Goal: Transaction & Acquisition: Obtain resource

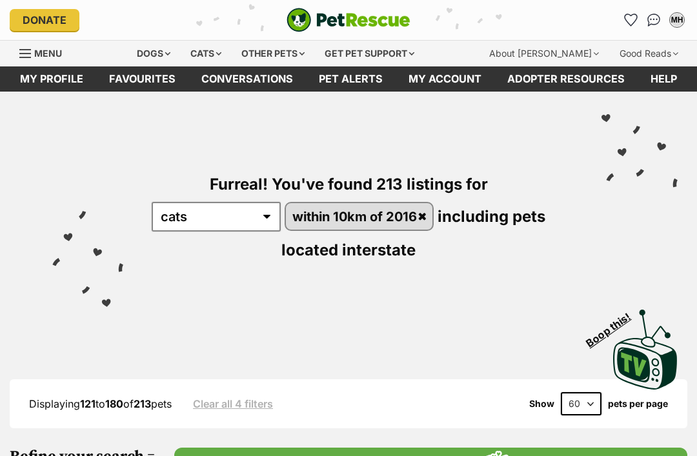
scroll to position [4360, 0]
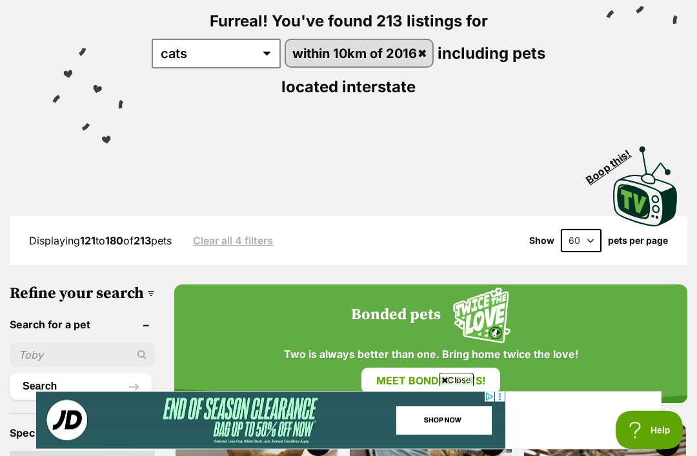
scroll to position [163, 0]
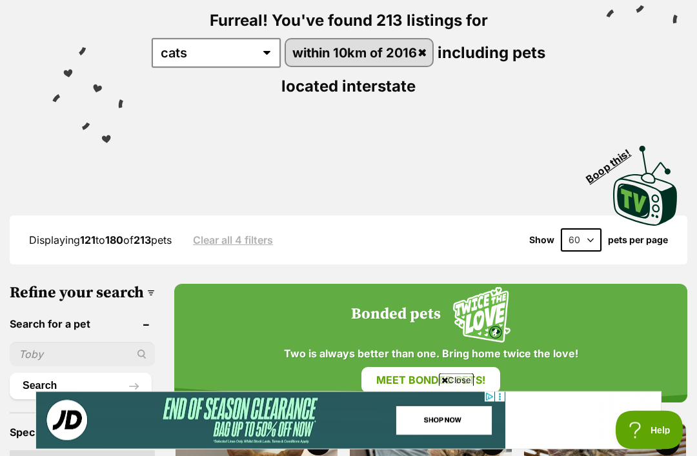
click at [256, 239] on link "Clear all 4 filters" at bounding box center [233, 241] width 80 height 12
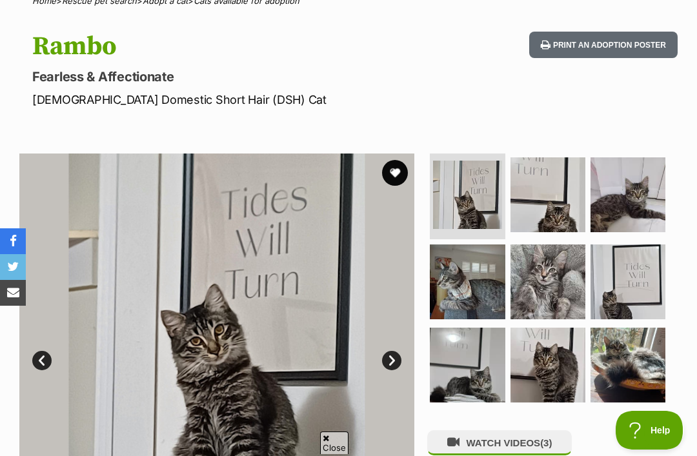
click at [555, 272] on img at bounding box center [548, 282] width 75 height 75
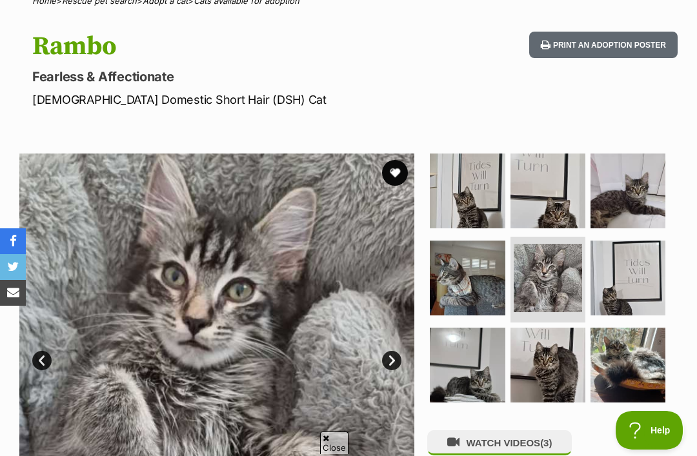
click at [505, 272] on img at bounding box center [467, 278] width 75 height 75
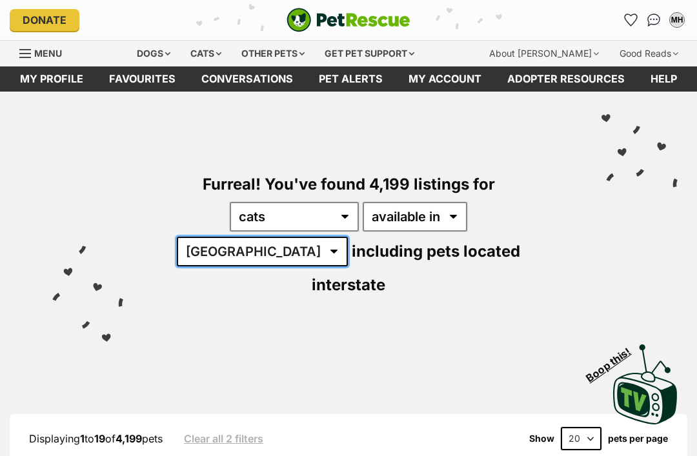
click at [348, 237] on select "[GEOGRAPHIC_DATA] [GEOGRAPHIC_DATA] [GEOGRAPHIC_DATA] [GEOGRAPHIC_DATA] [GEOGRA…" at bounding box center [262, 252] width 171 height 30
select select "[GEOGRAPHIC_DATA]"
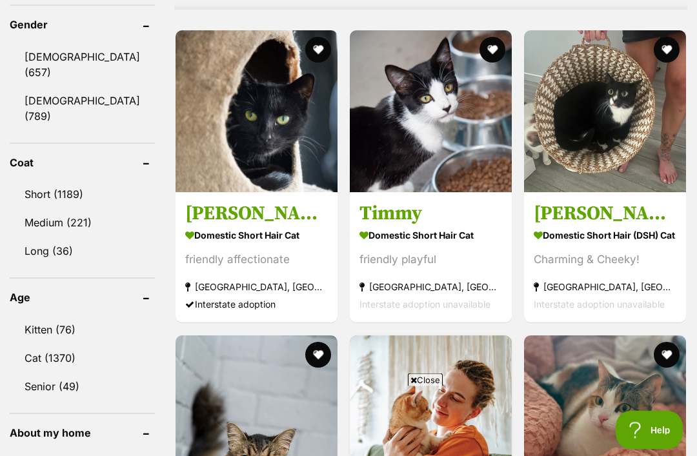
scroll to position [1192, 0]
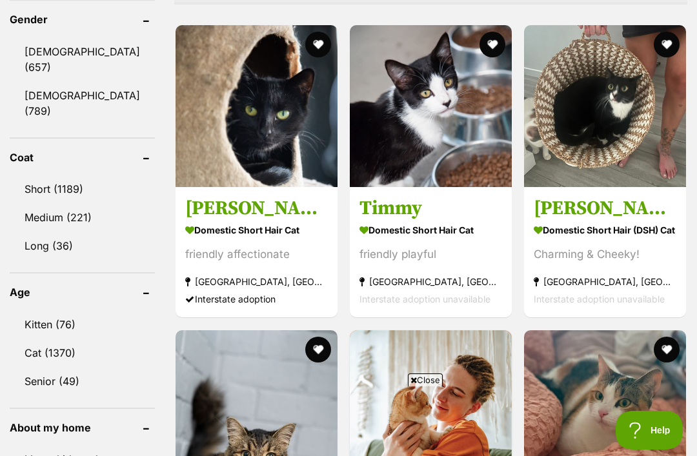
click at [66, 340] on link "Cat (1370)" at bounding box center [82, 353] width 145 height 27
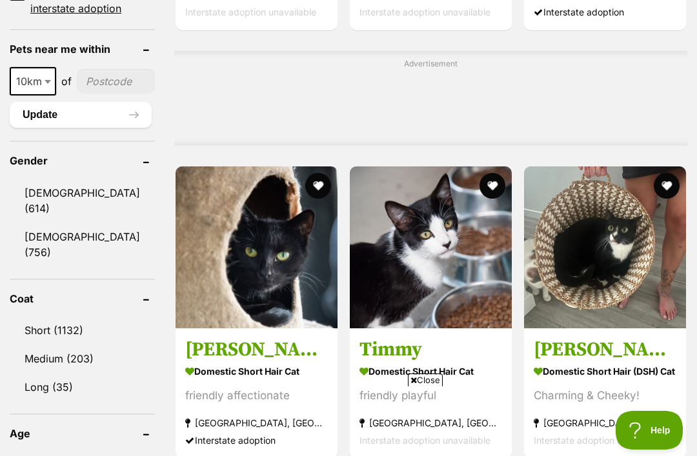
scroll to position [1055, 0]
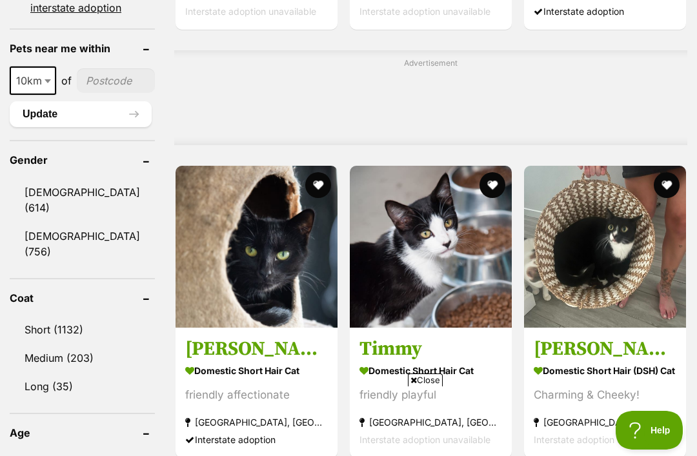
click at [44, 95] on span at bounding box center [49, 80] width 13 height 28
select select "25"
click at [100, 93] on input"] "postcode" at bounding box center [117, 80] width 76 height 25
type input"] "2016"
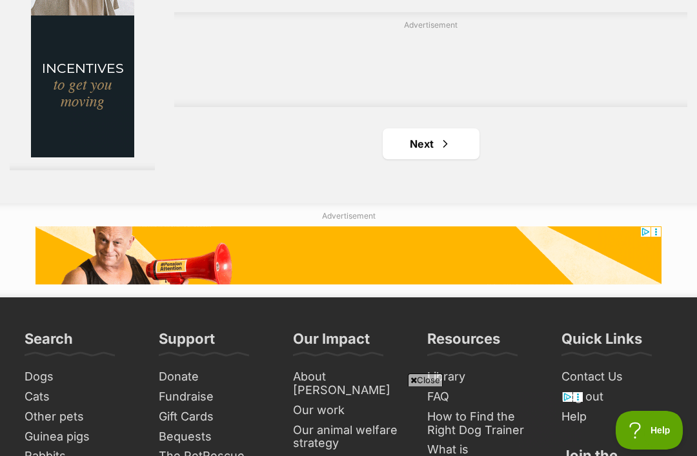
click at [441, 152] on span "Next page" at bounding box center [445, 143] width 13 height 15
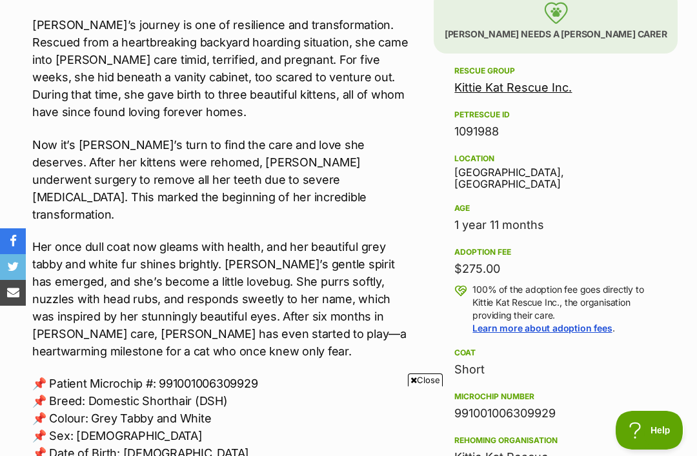
scroll to position [806, 0]
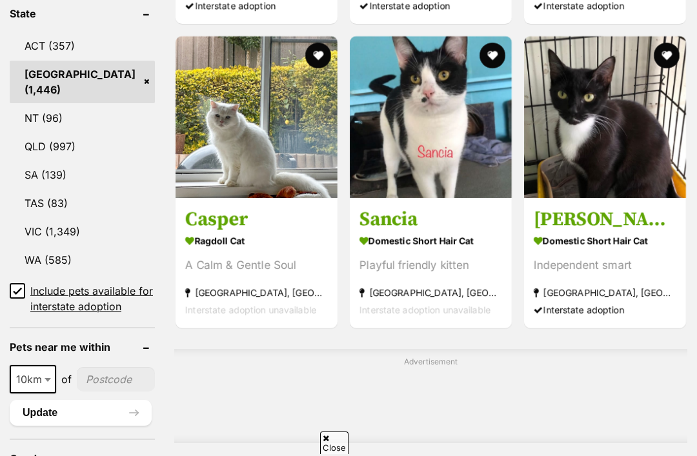
scroll to position [755, 0]
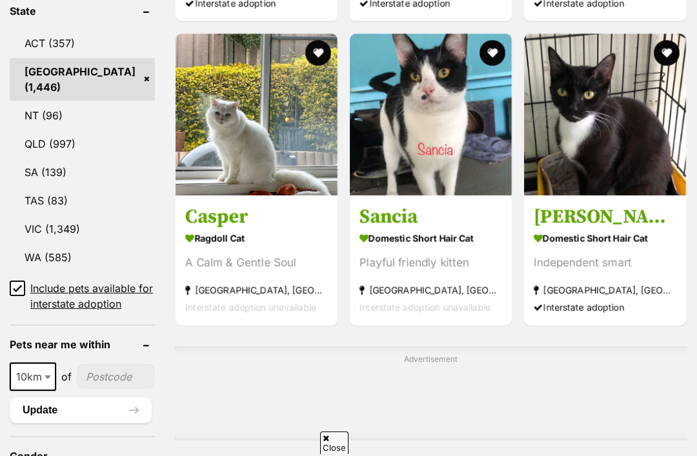
click at [23, 281] on input "Include pets available for interstate adoption" at bounding box center [17, 288] width 15 height 15
click at [113, 281] on span "Include pets available for interstate adoption" at bounding box center [92, 296] width 125 height 31
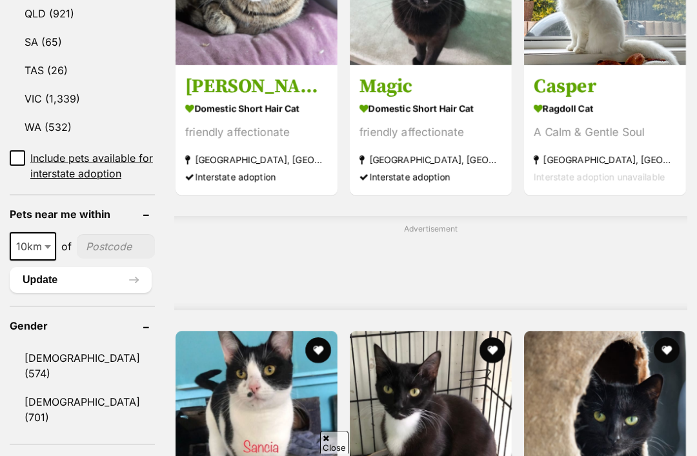
scroll to position [861, 0]
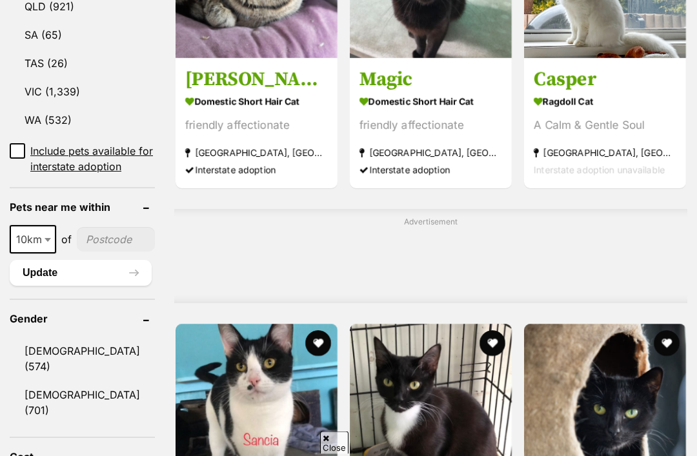
click at [48, 239] on b at bounding box center [48, 241] width 6 height 4
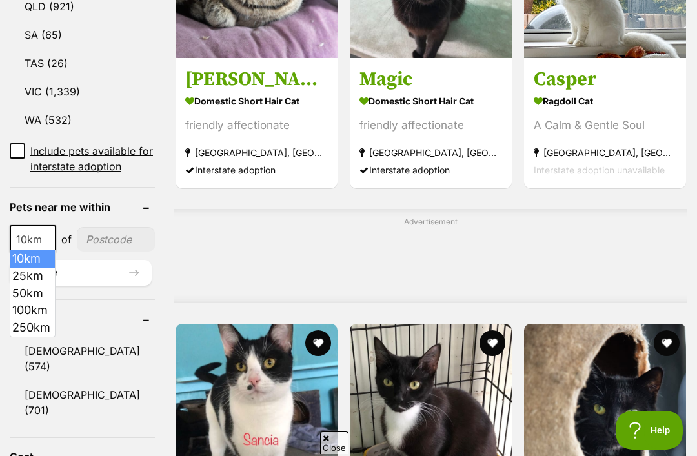
scroll to position [0, 0]
click at [98, 232] on input"] "postcode" at bounding box center [116, 239] width 78 height 25
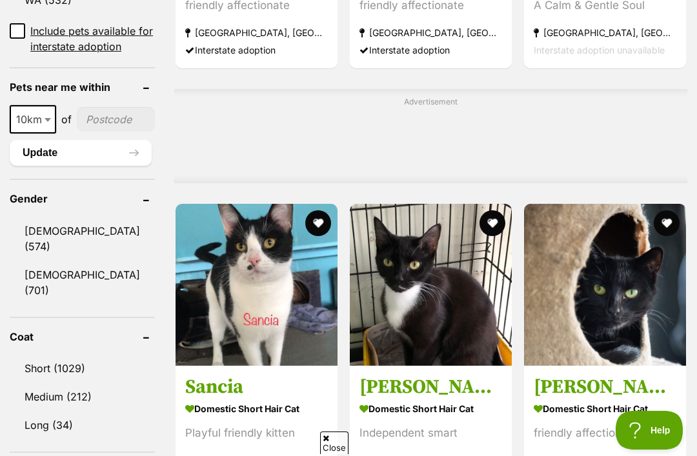
click at [89, 129] on input"] "postcode" at bounding box center [116, 119] width 78 height 25
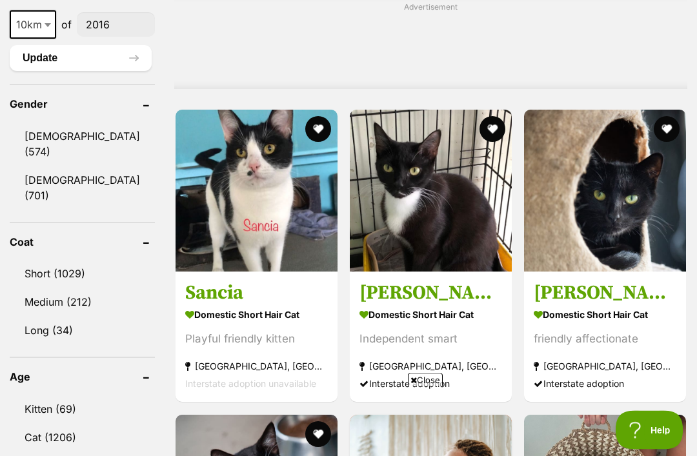
scroll to position [1077, 0]
type input"] "2016"
click at [54, 424] on link "Cat (1206)" at bounding box center [82, 437] width 145 height 27
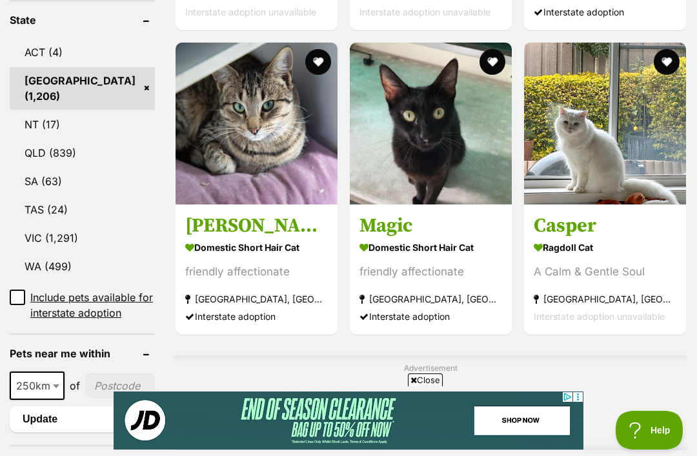
click at [54, 381] on span at bounding box center [57, 386] width 13 height 28
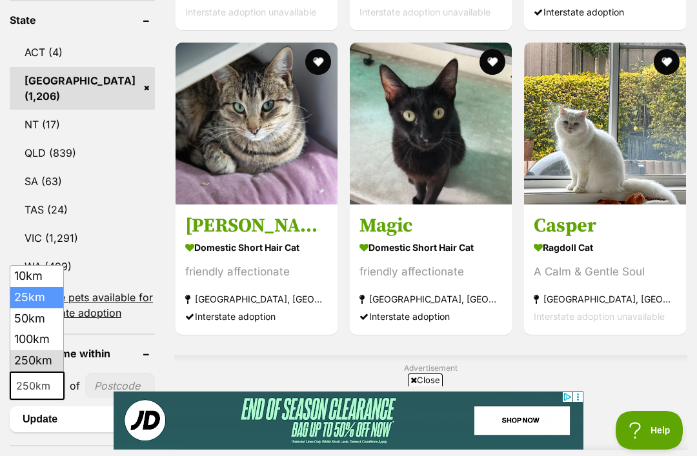
select select "25"
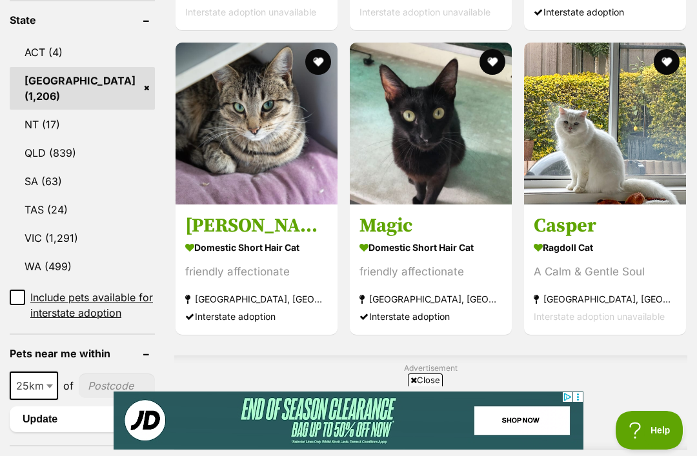
click at [104, 381] on input"] "postcode" at bounding box center [117, 386] width 76 height 25
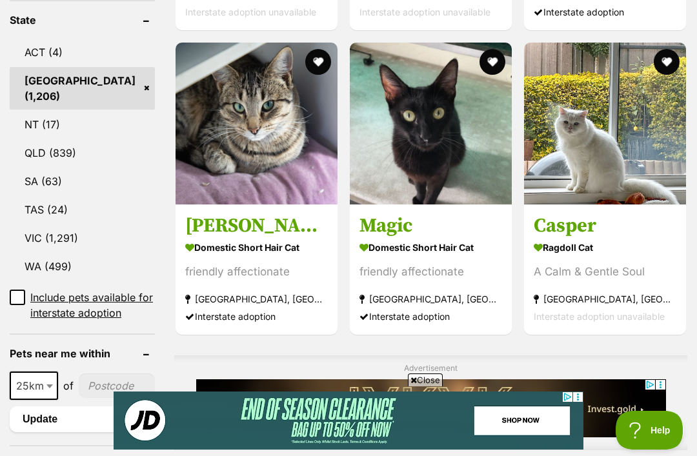
scroll to position [722, 0]
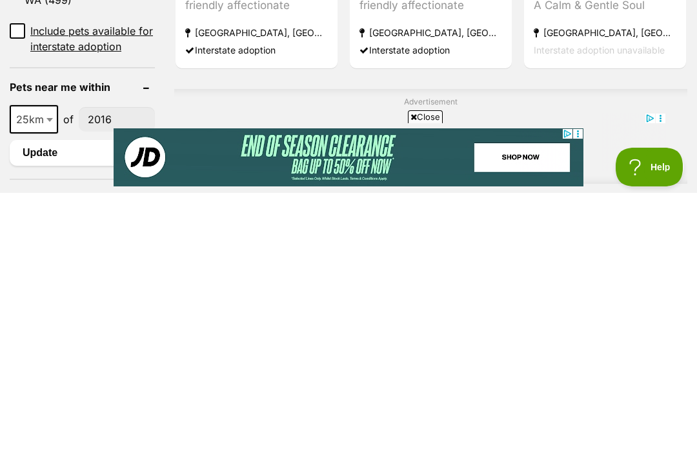
type input"] "2016"
click at [71, 403] on button "Update" at bounding box center [81, 416] width 142 height 26
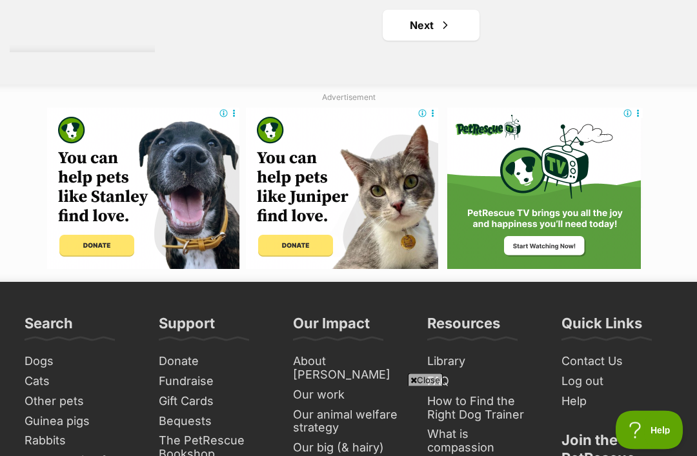
scroll to position [2907, 0]
click at [438, 41] on link "Next" at bounding box center [431, 25] width 97 height 31
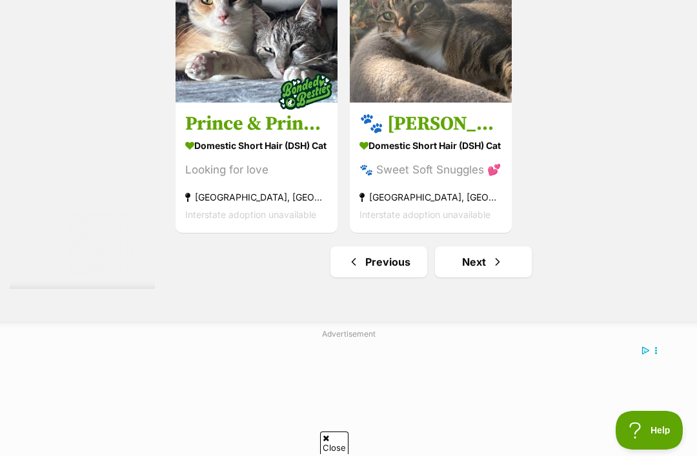
click at [442, 278] on link "Next" at bounding box center [483, 262] width 97 height 31
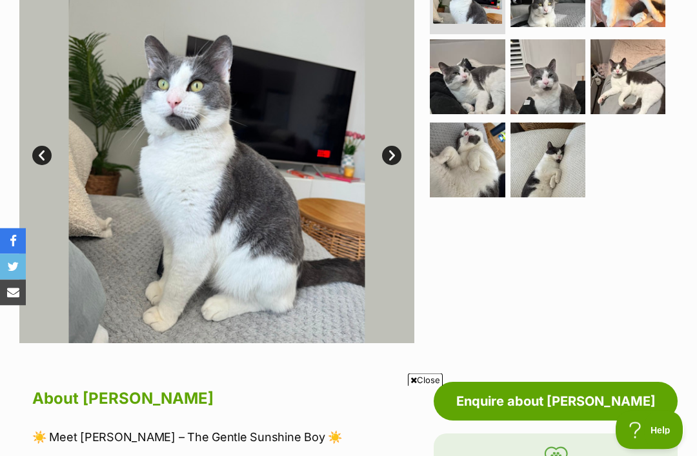
scroll to position [301, 0]
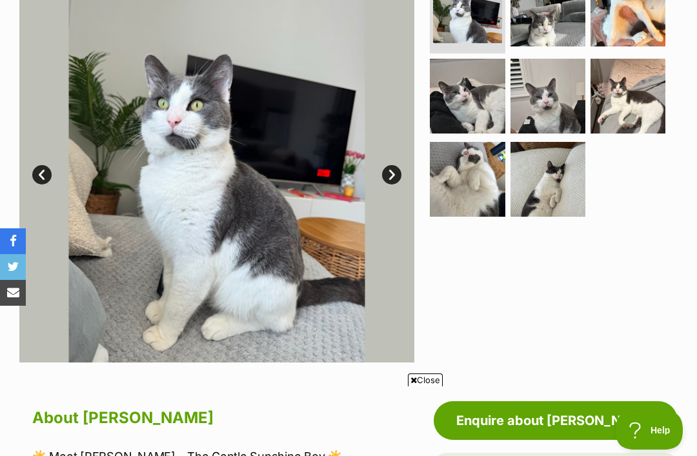
click at [549, 190] on img at bounding box center [548, 179] width 75 height 75
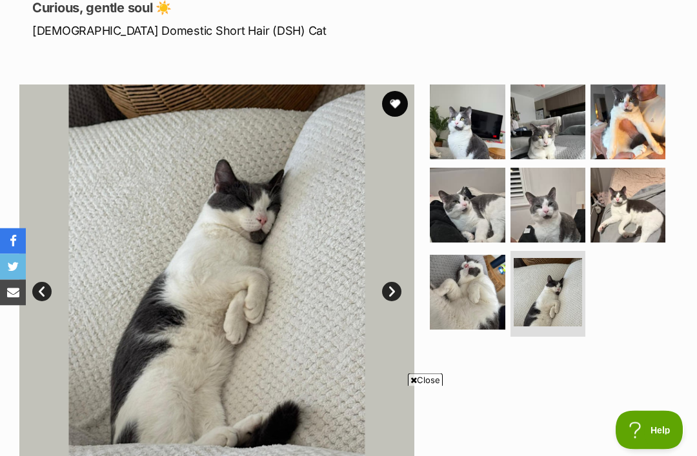
scroll to position [183, 0]
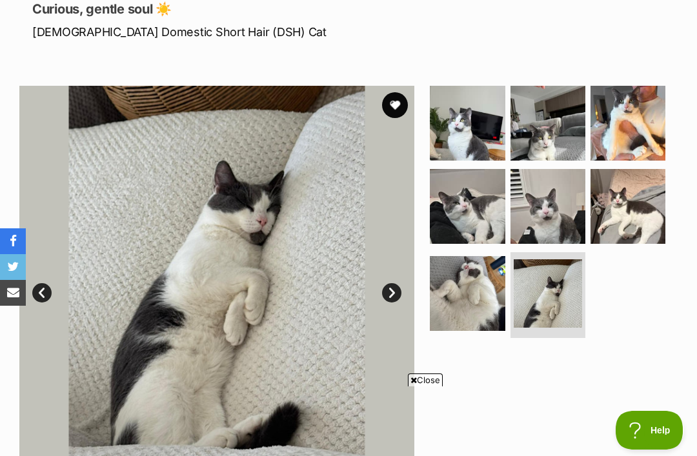
click at [633, 141] on img at bounding box center [628, 123] width 75 height 75
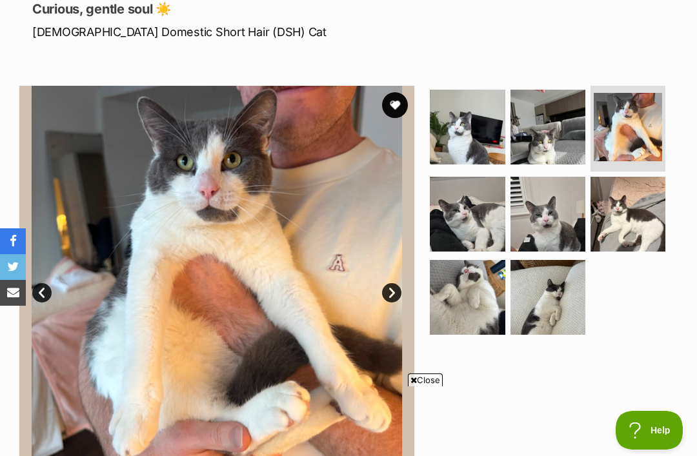
click at [477, 230] on img at bounding box center [467, 214] width 75 height 75
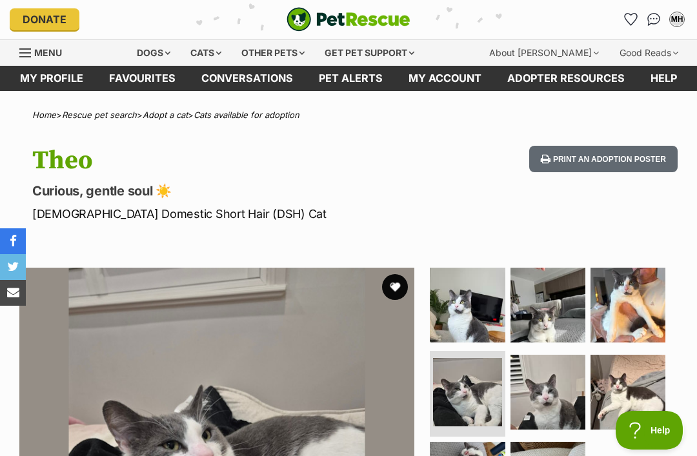
scroll to position [0, 0]
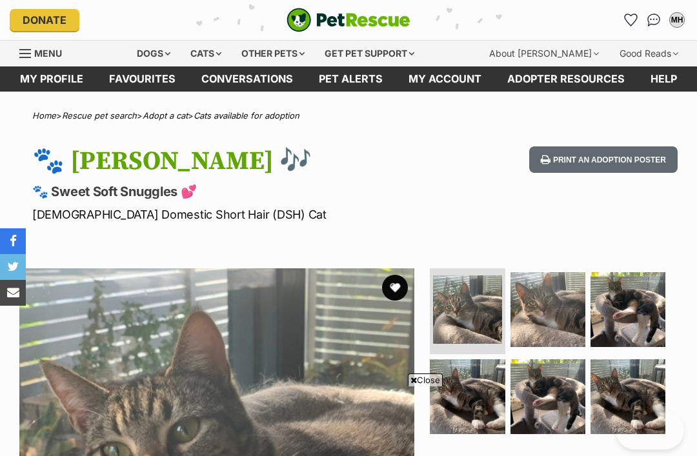
click at [611, 360] on img at bounding box center [628, 397] width 75 height 75
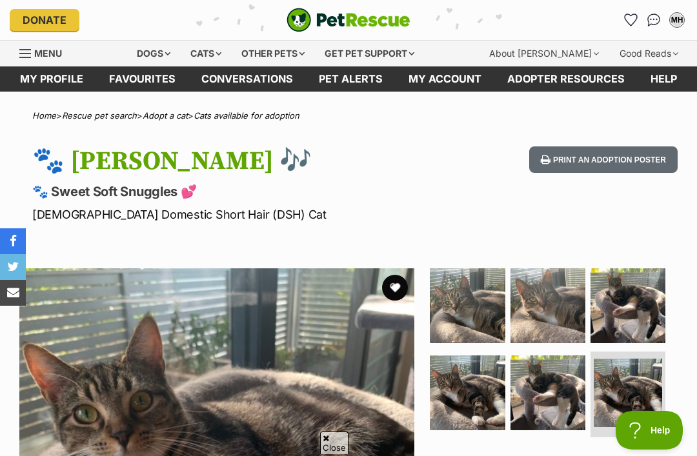
click at [555, 356] on img at bounding box center [548, 393] width 75 height 75
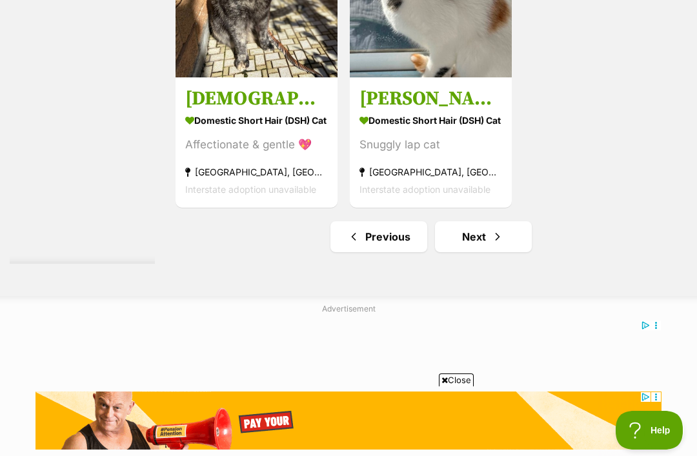
click at [481, 252] on link "Next" at bounding box center [483, 236] width 97 height 31
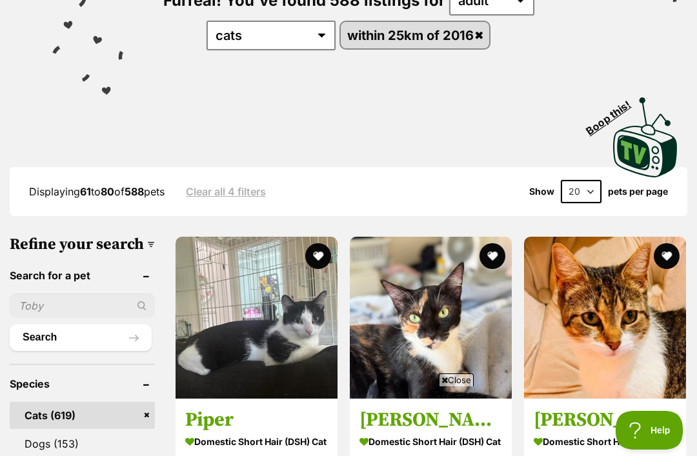
scroll to position [185, 0]
